Goal: Transaction & Acquisition: Purchase product/service

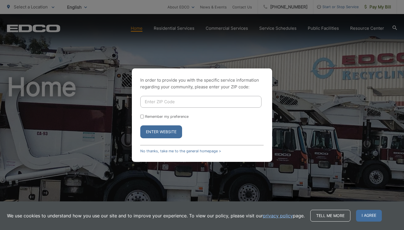
click at [173, 102] on input "Enter ZIP Code" at bounding box center [200, 102] width 121 height 12
type input "92028"
click at [161, 132] on button "Enter Website" at bounding box center [161, 131] width 42 height 13
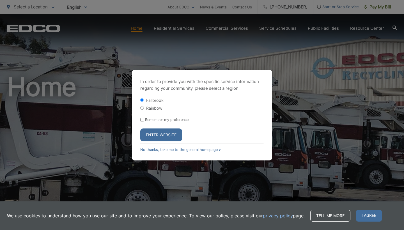
click at [152, 138] on button "Enter Website" at bounding box center [161, 134] width 42 height 13
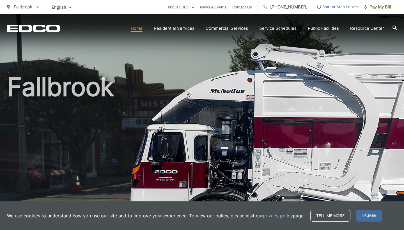
click at [37, 6] on span at bounding box center [37, 7] width 3 height 7
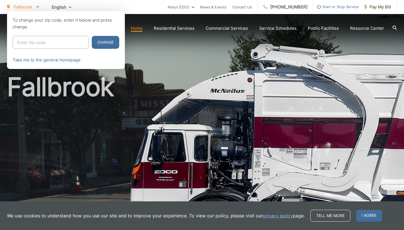
click at [167, 81] on div at bounding box center [202, 126] width 404 height 230
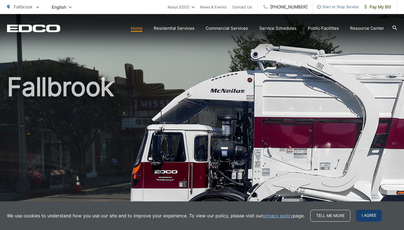
click at [371, 215] on span "I agree" at bounding box center [369, 216] width 26 height 12
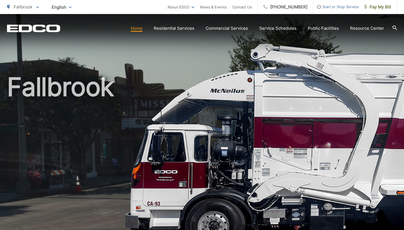
click at [203, 180] on h1 "Fallbrook" at bounding box center [202, 162] width 390 height 178
click at [377, 12] on link "Pay My Bill" at bounding box center [378, 7] width 38 height 14
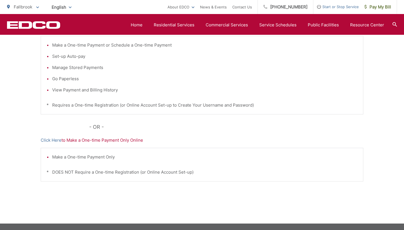
scroll to position [140, 0]
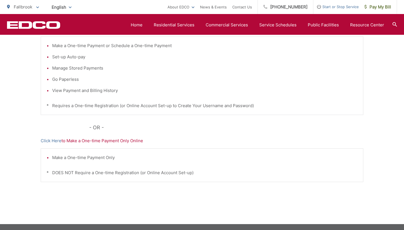
click at [89, 140] on p "Click Here to Make a One-time Payment Only Online" at bounding box center [202, 140] width 323 height 7
click at [54, 140] on link "Click Here" at bounding box center [51, 140] width 21 height 7
